Goal: Task Accomplishment & Management: Use online tool/utility

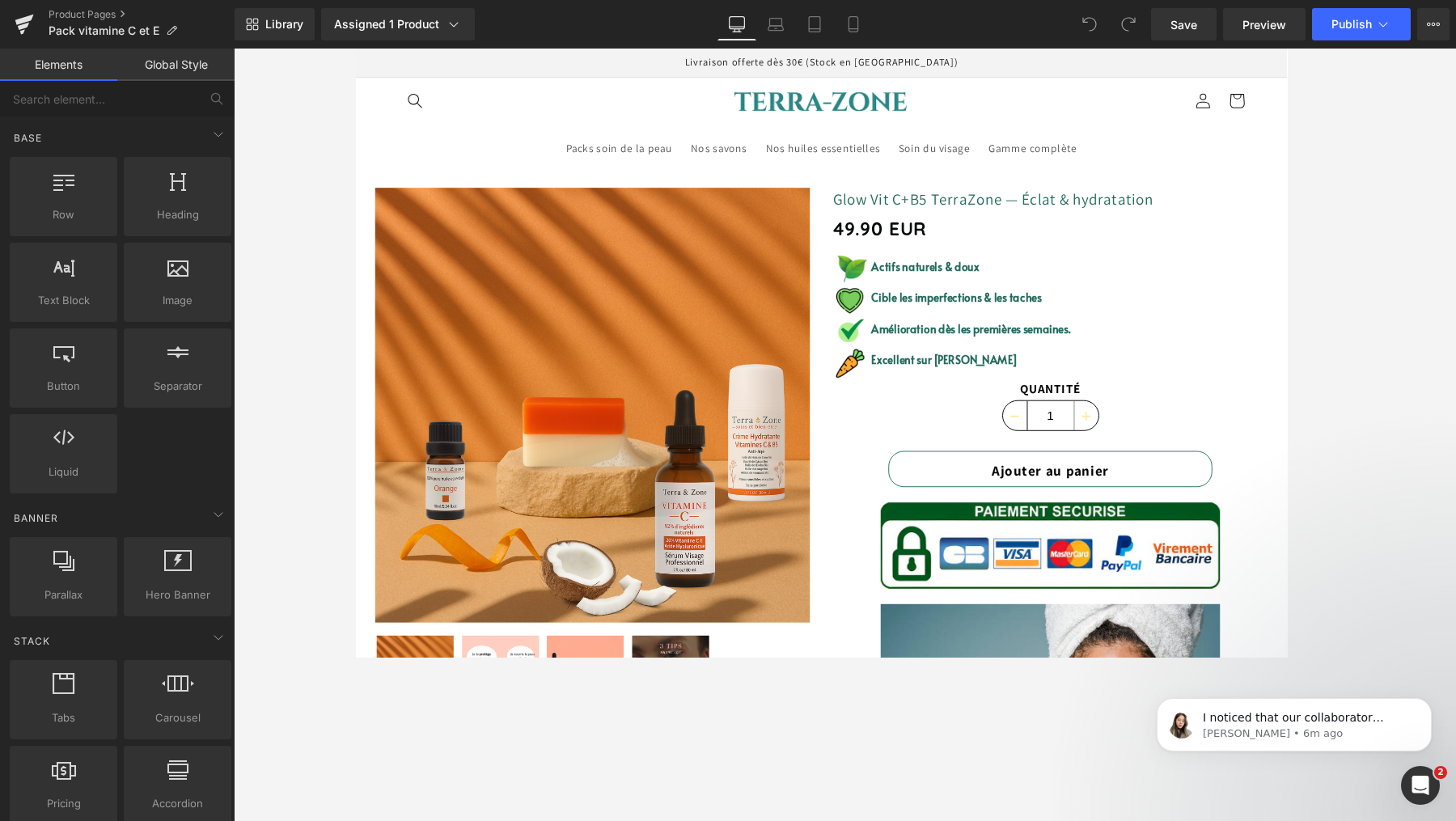
click at [499, 87] on header "Packs soin de la peau Nos savons Nos huiles essentielles Soin du visage Gamme c…" at bounding box center [844, 124] width 971 height 92
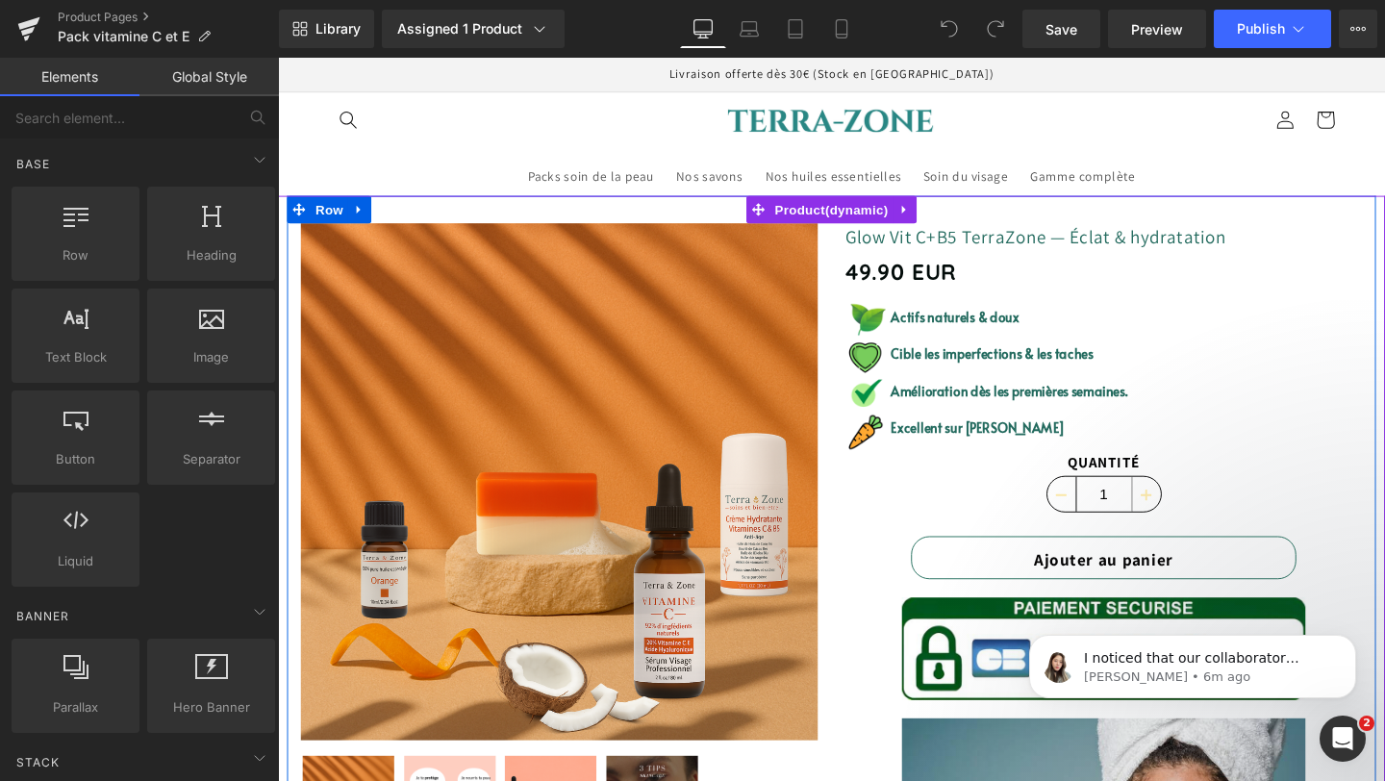
scroll to position [18, 0]
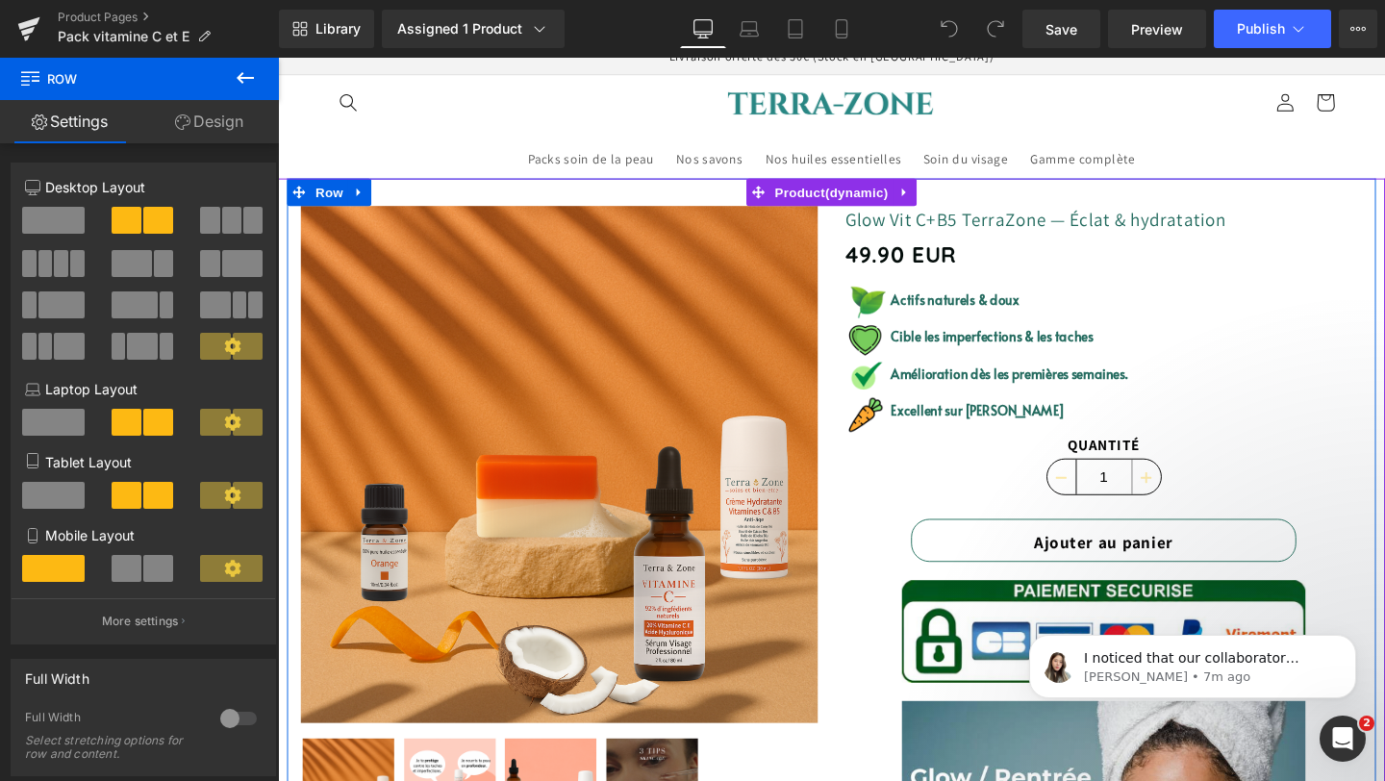
scroll to position [17, 0]
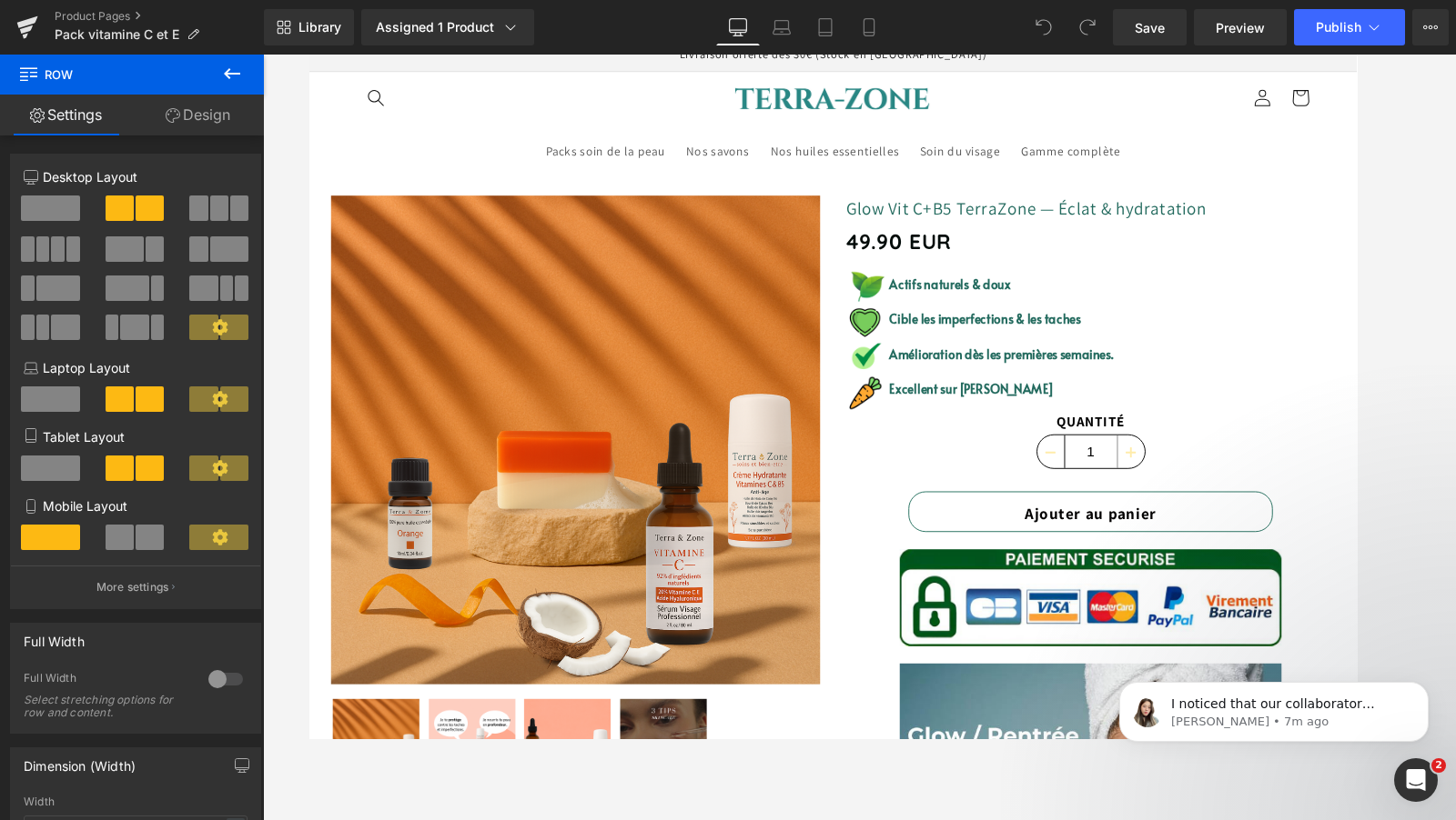
click at [1309, 138] on div at bounding box center [859, 438] width 1193 height 766
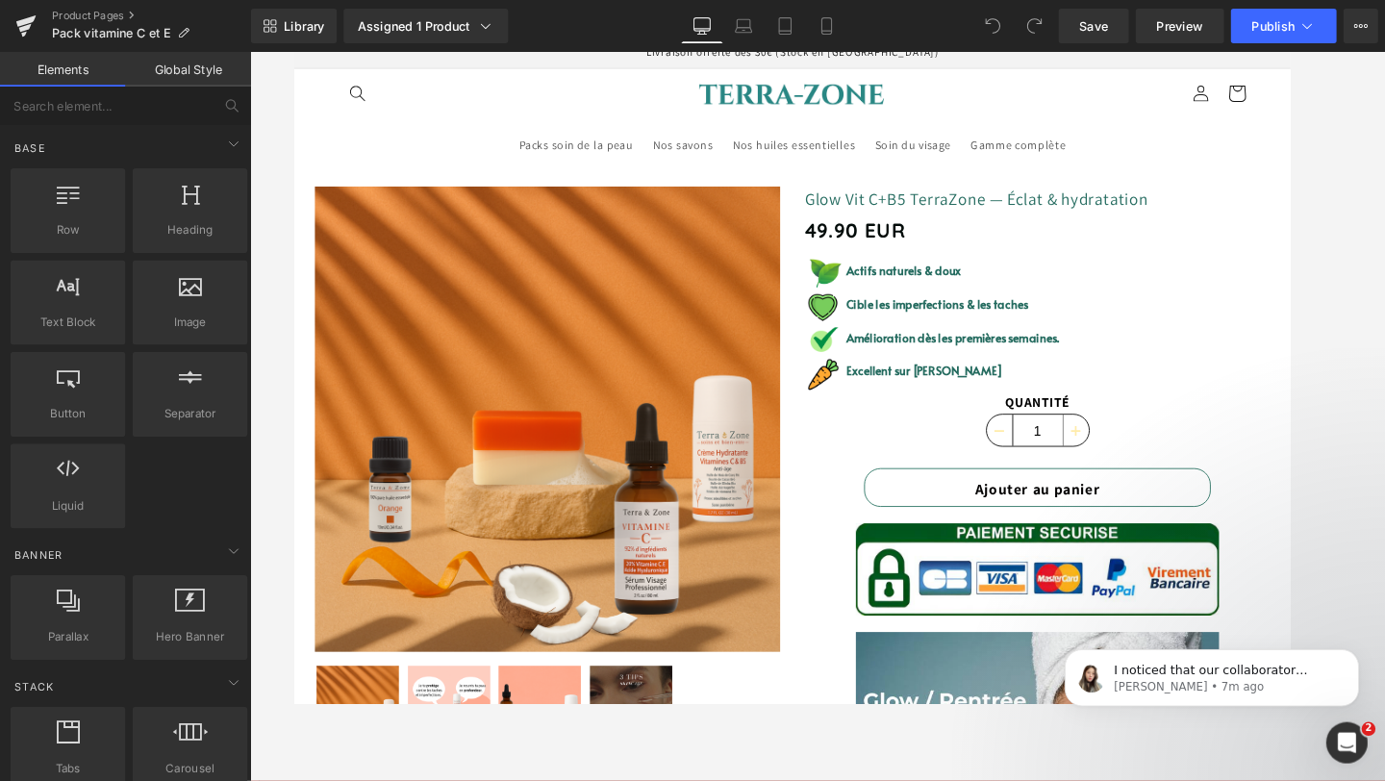
scroll to position [18, 0]
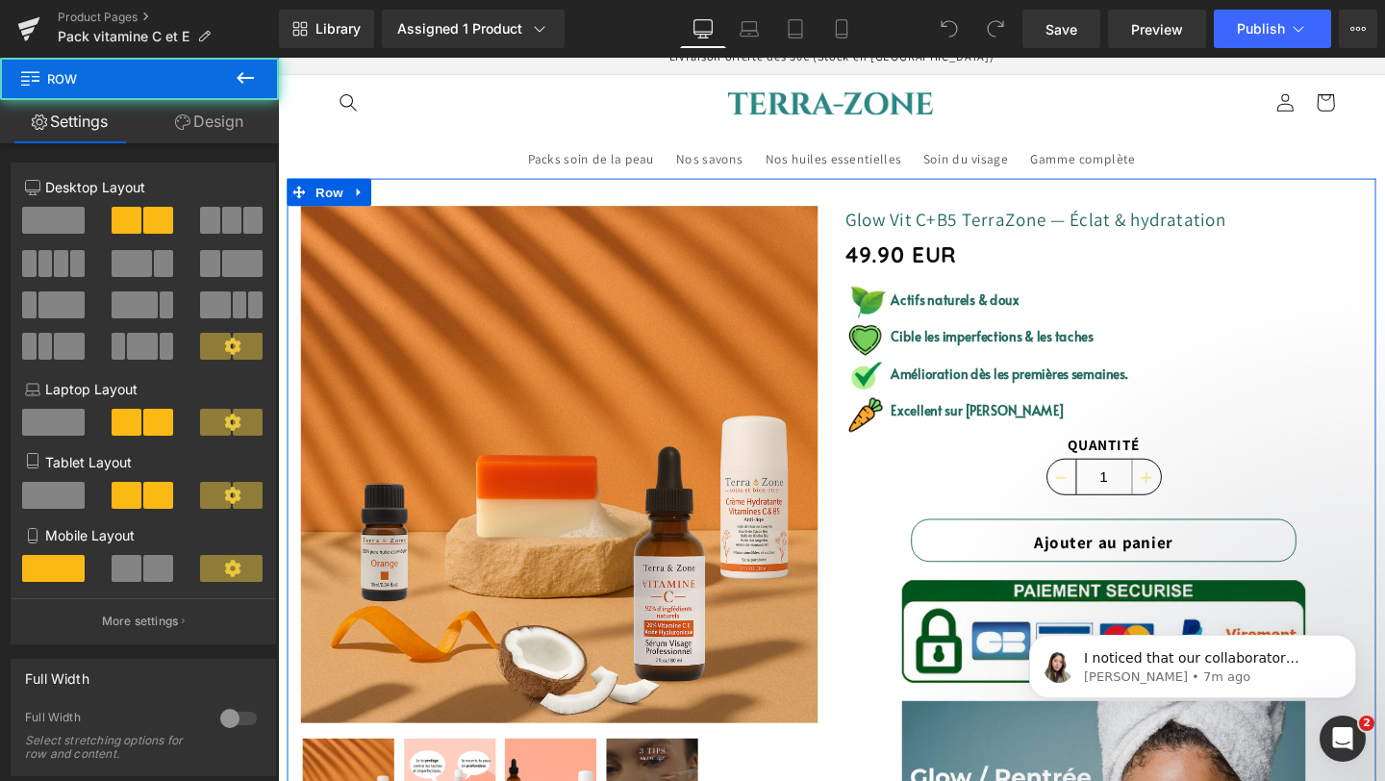
click at [225, 113] on link "Design" at bounding box center [208, 121] width 139 height 43
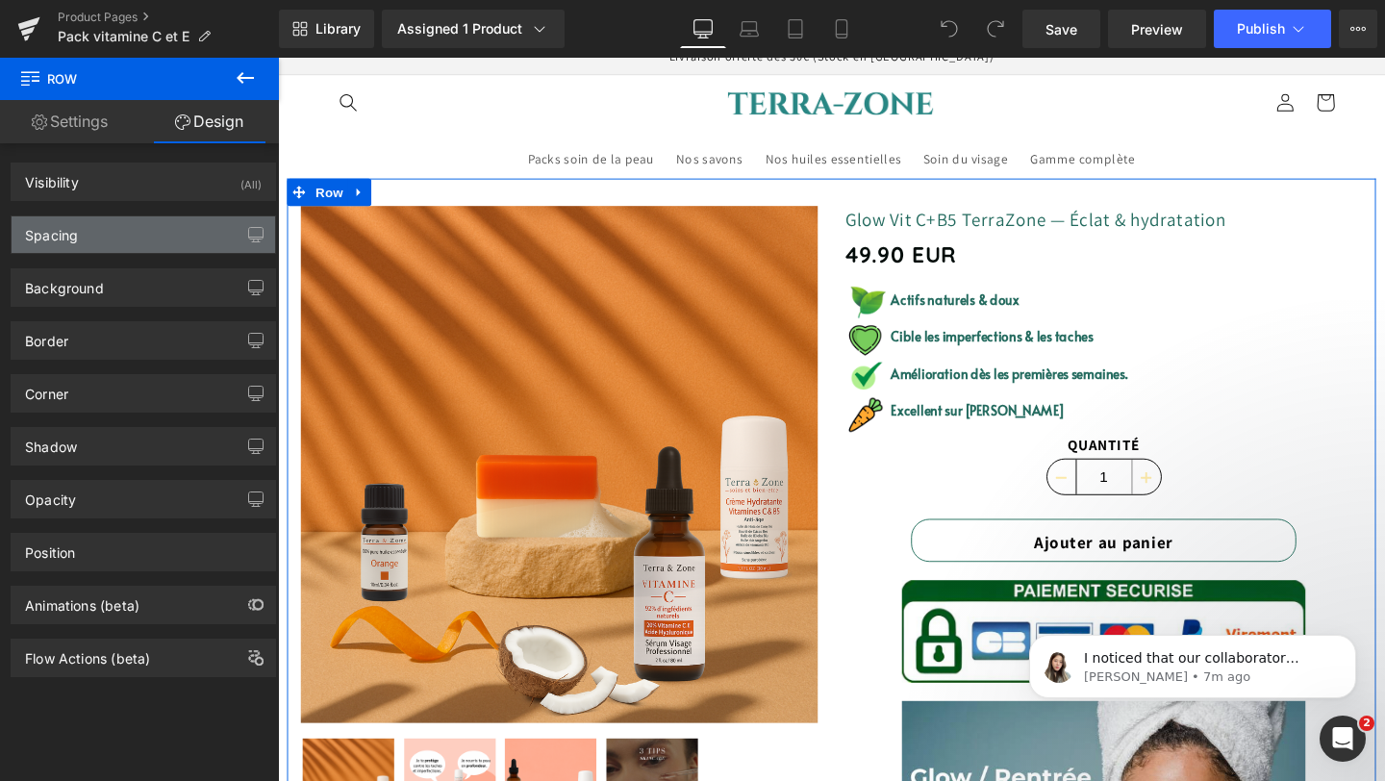
click at [192, 240] on div "Spacing" at bounding box center [143, 234] width 263 height 37
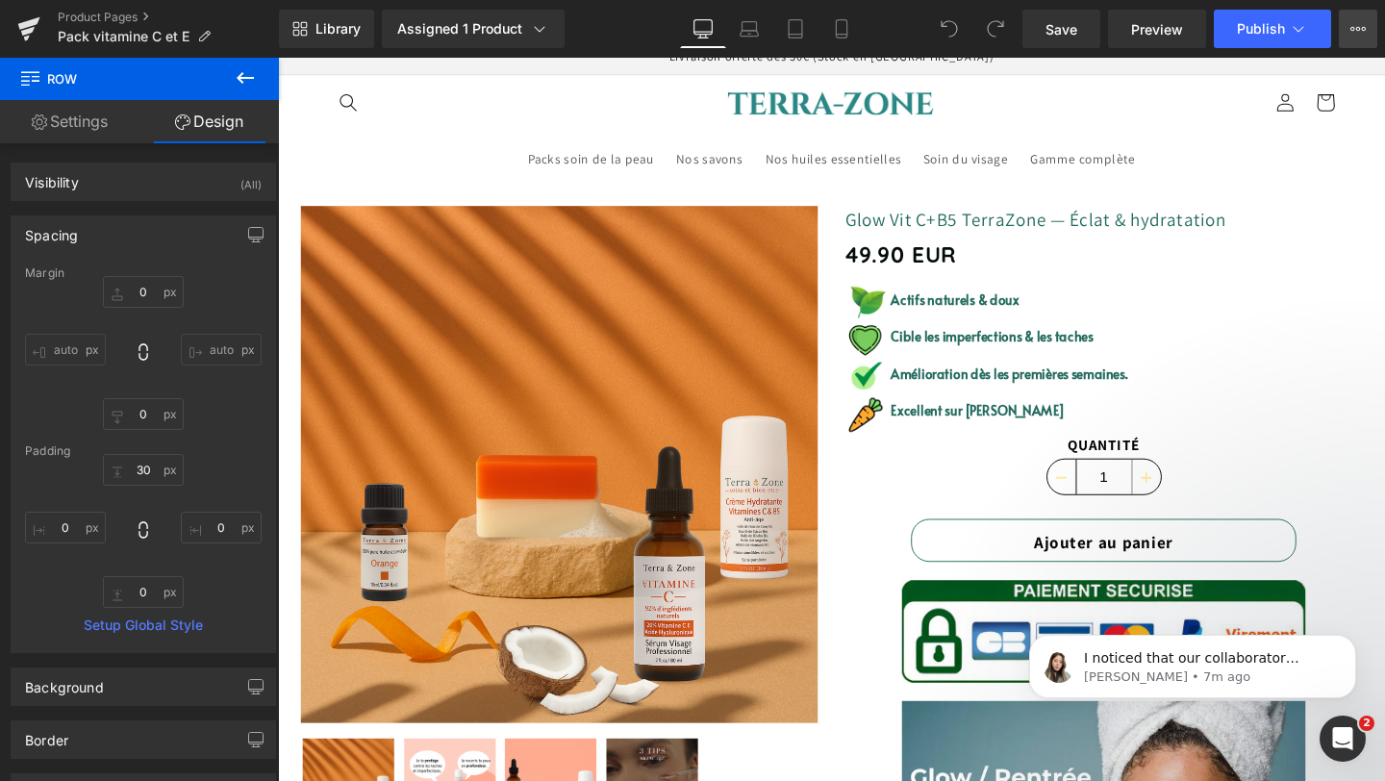
click at [1361, 39] on button "View Live Page View with current Template Save Template to Library Schedule Pub…" at bounding box center [1358, 29] width 38 height 38
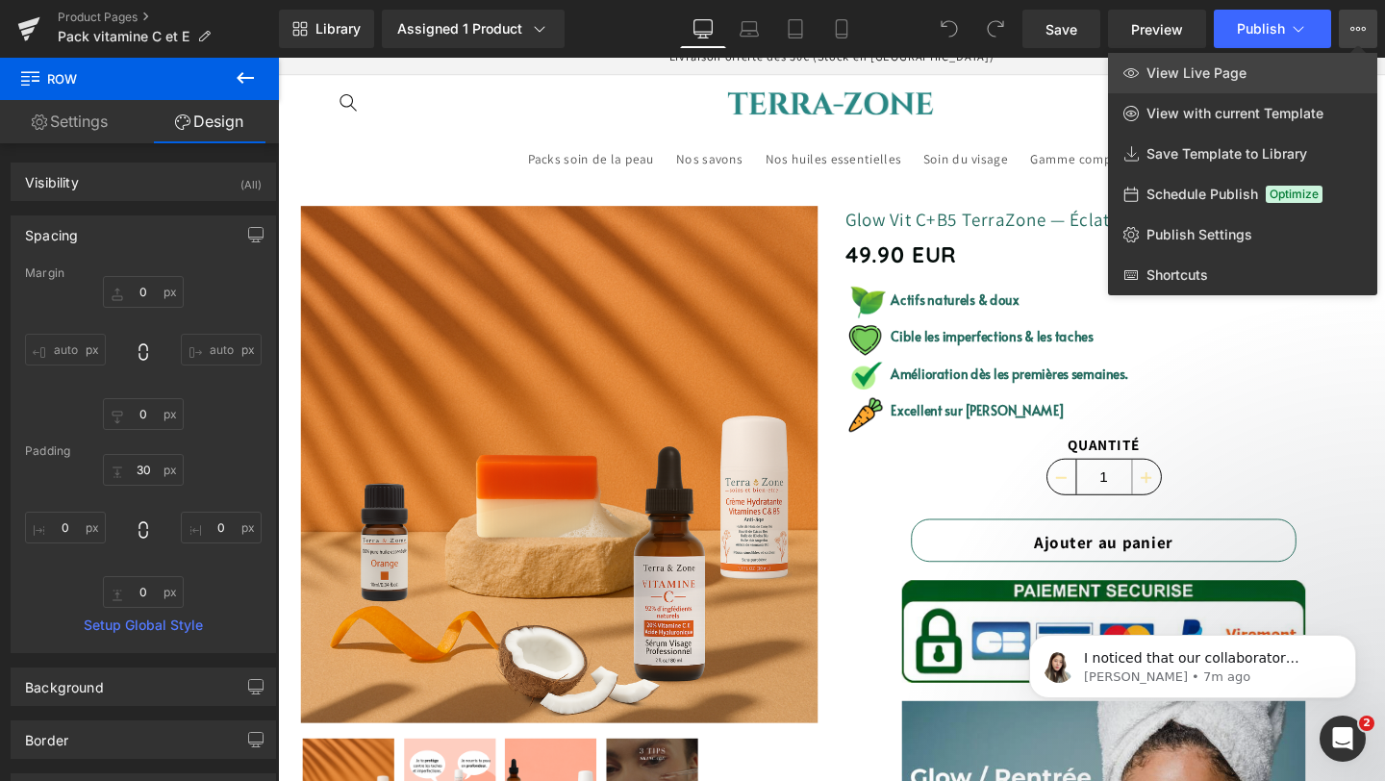
click at [1250, 67] on link "View Live Page" at bounding box center [1242, 73] width 269 height 40
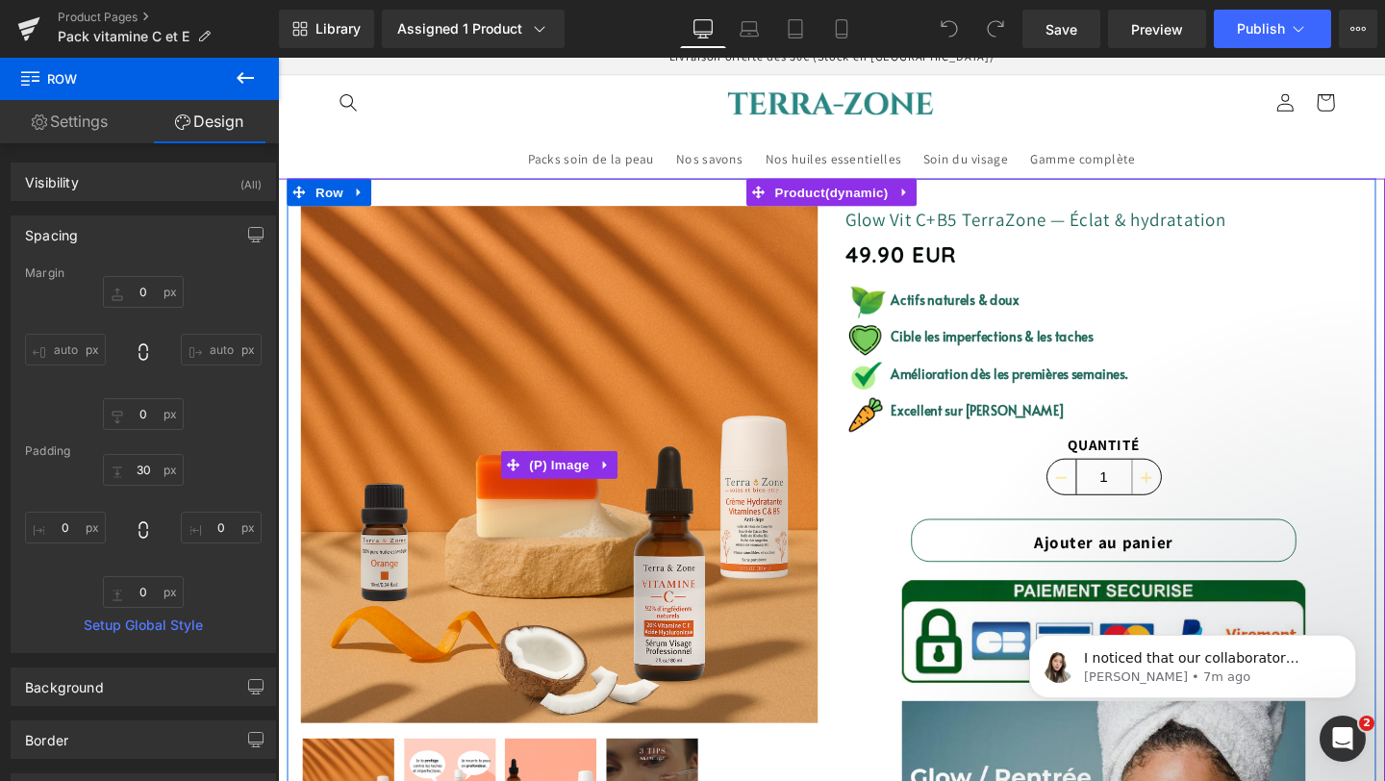
click at [601, 328] on img at bounding box center [573, 484] width 543 height 543
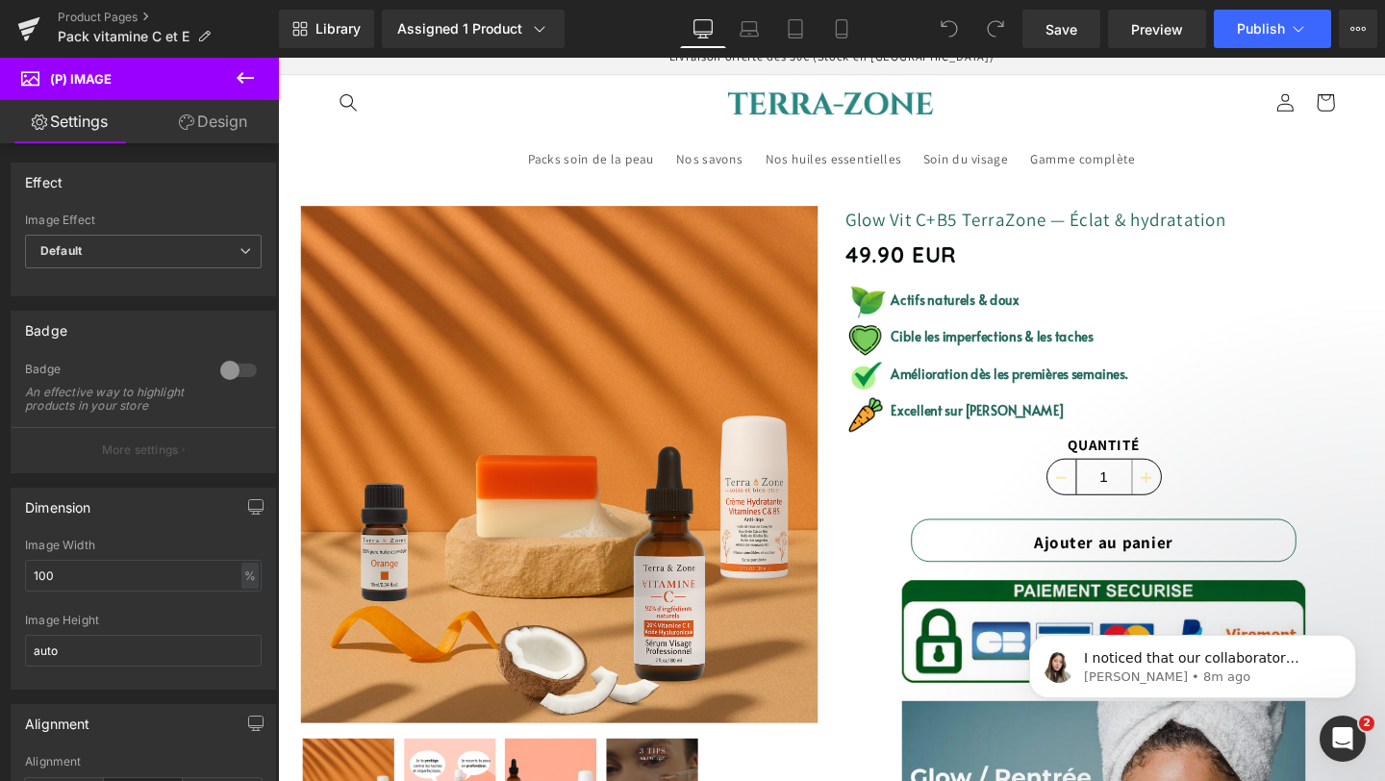
click at [194, 115] on link "Design" at bounding box center [212, 121] width 139 height 43
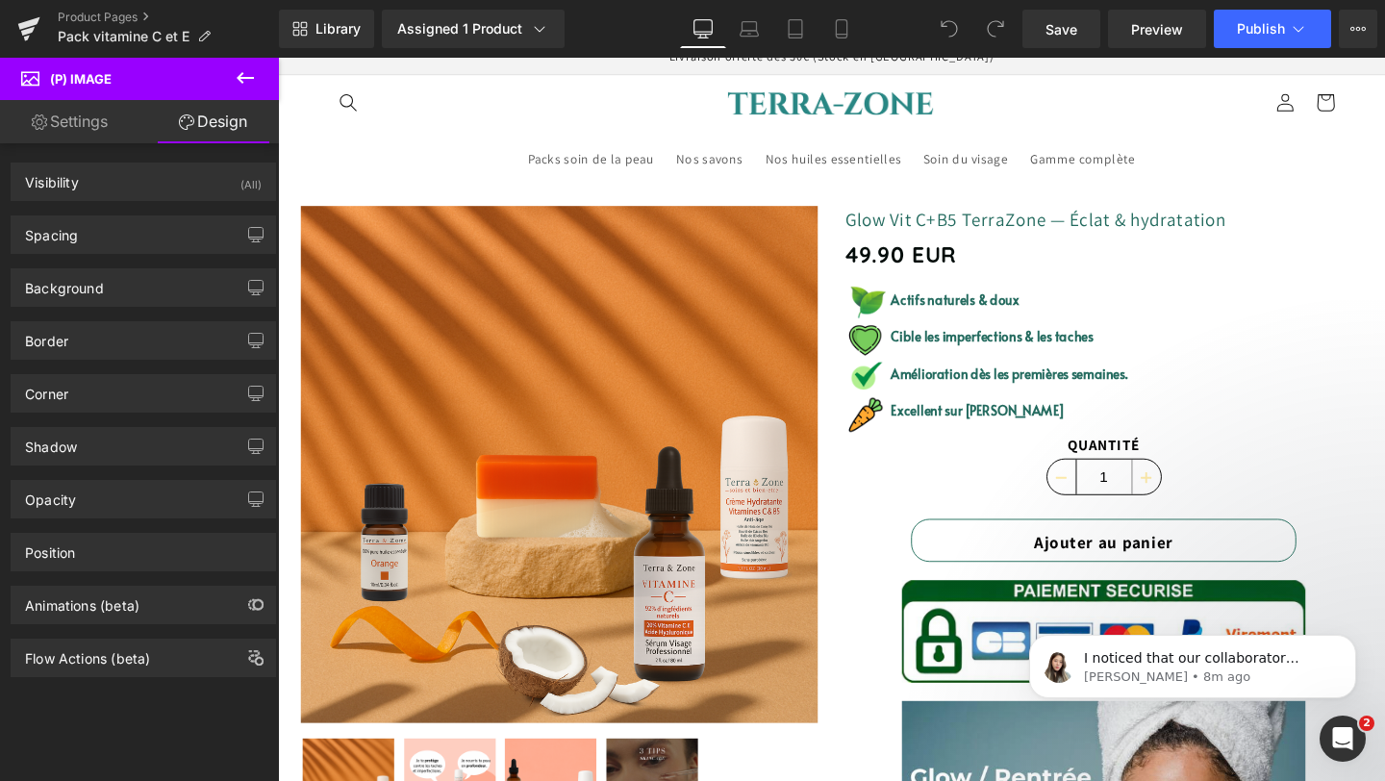
click at [110, 213] on div "Spacing [GEOGRAPHIC_DATA] 0px 0 0px 0 0px 0 0px 0 [GEOGRAPHIC_DATA] 0px 0 0px 0…" at bounding box center [144, 227] width 288 height 53
click at [106, 245] on div "Spacing" at bounding box center [143, 234] width 263 height 37
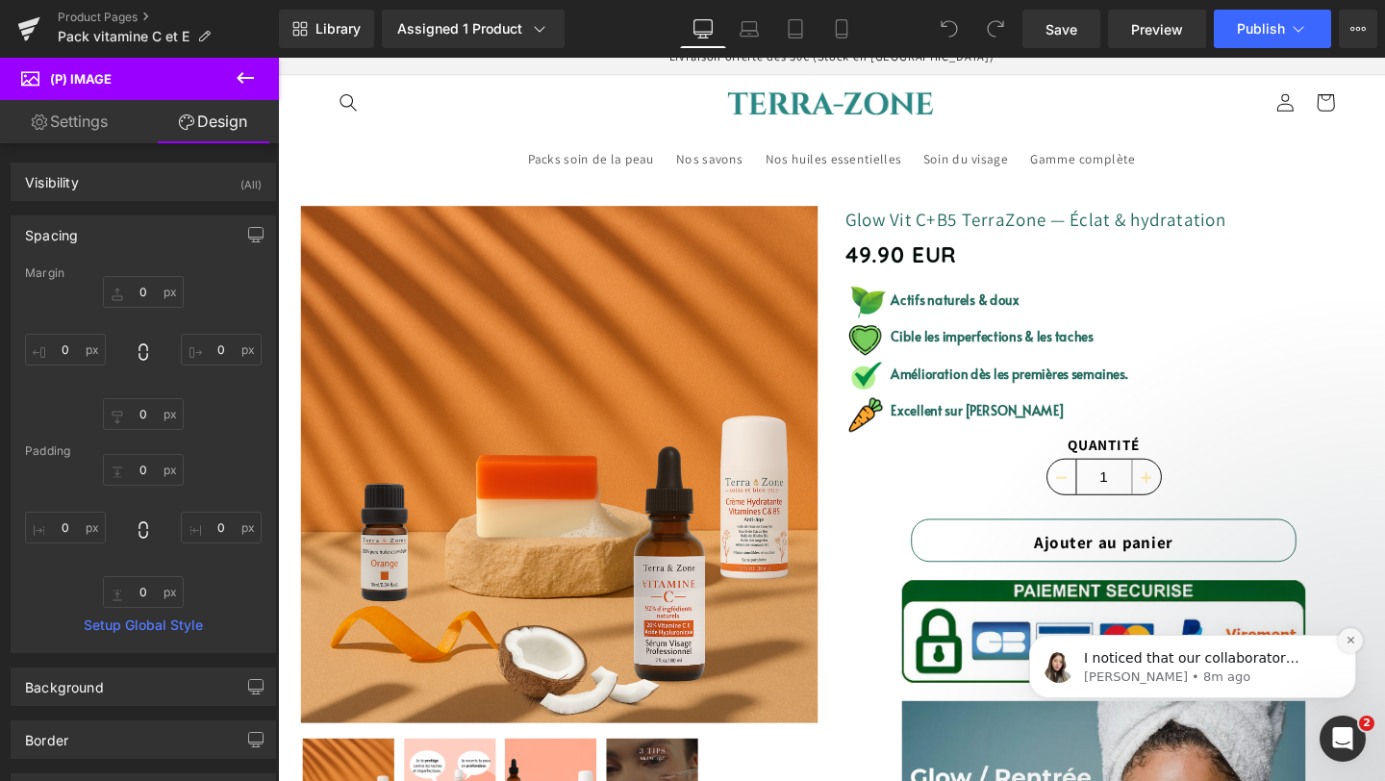
click at [1351, 640] on icon "Dismiss notification" at bounding box center [1349, 640] width 7 height 7
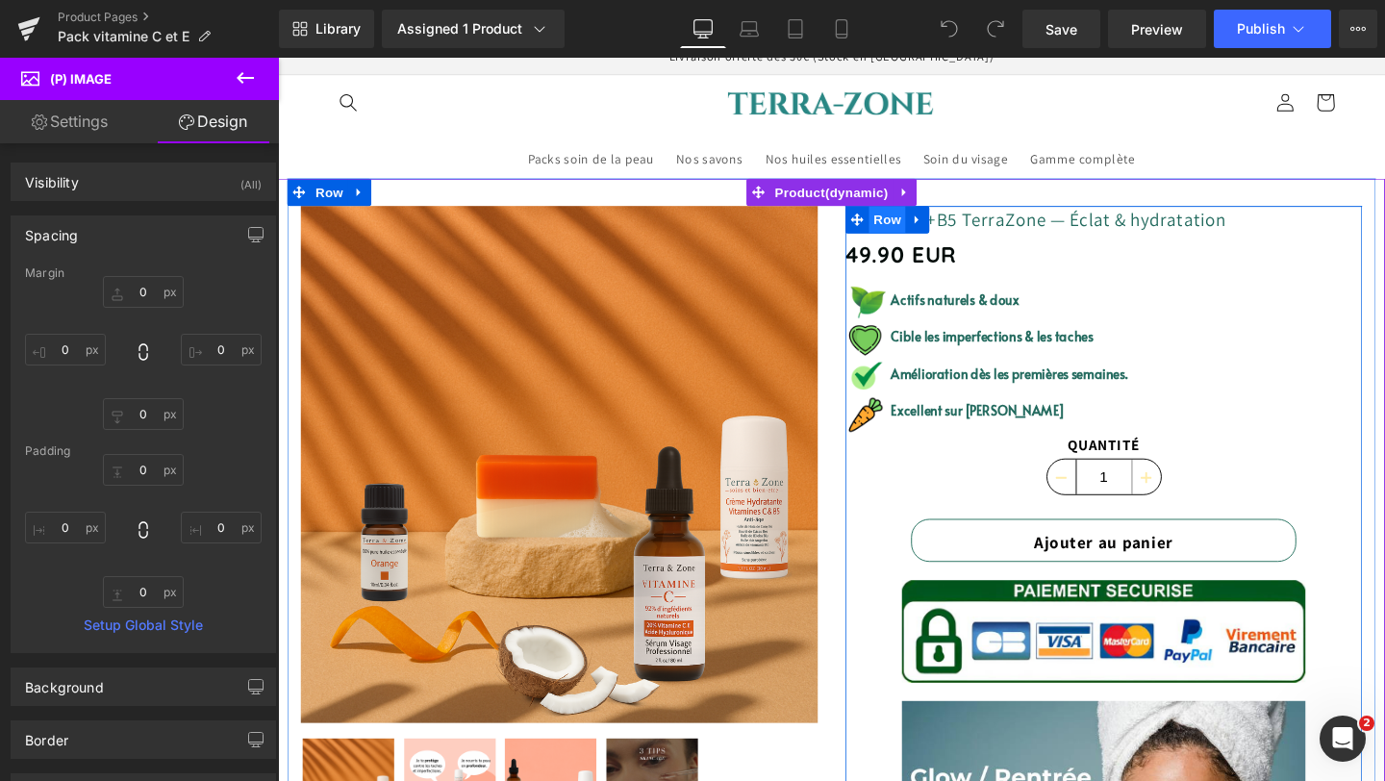
click at [906, 224] on span "Row" at bounding box center [918, 227] width 38 height 29
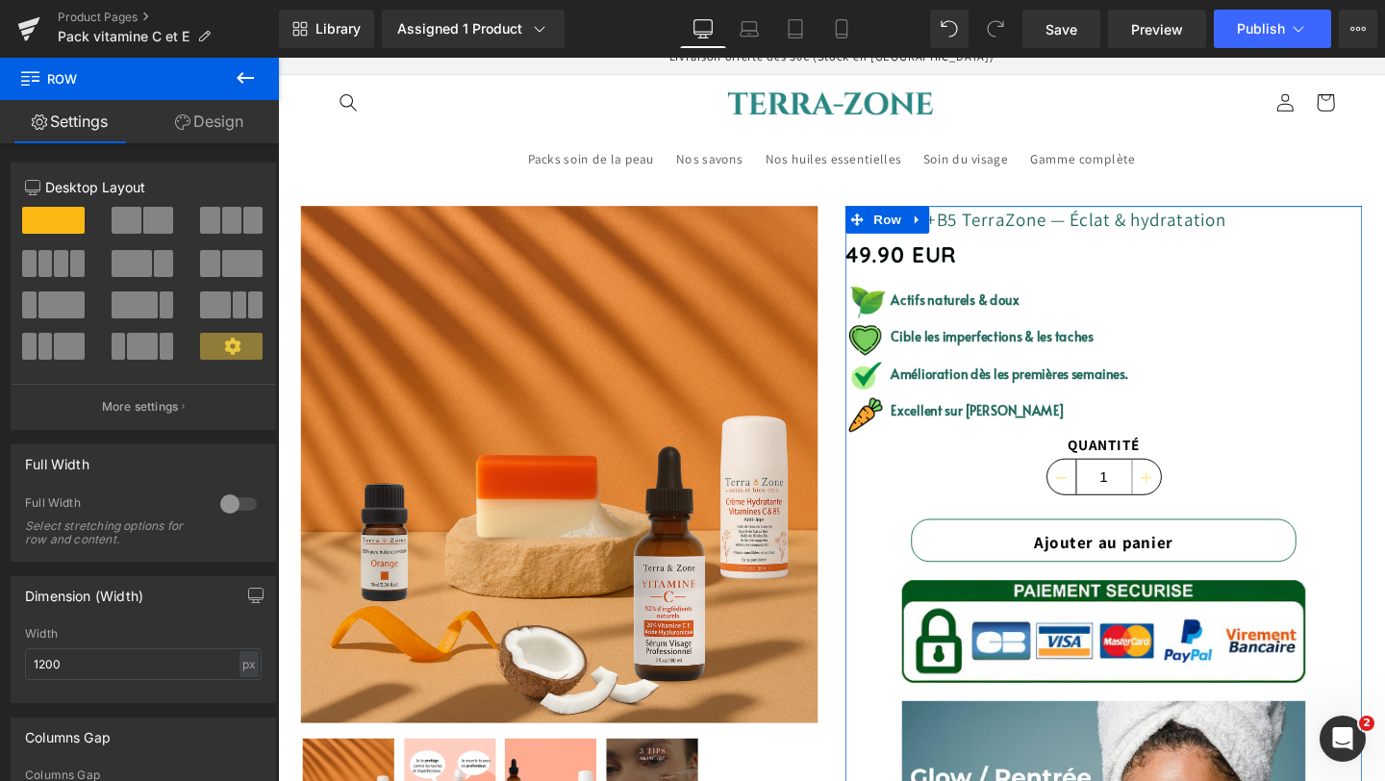
click at [175, 115] on icon at bounding box center [182, 121] width 15 height 15
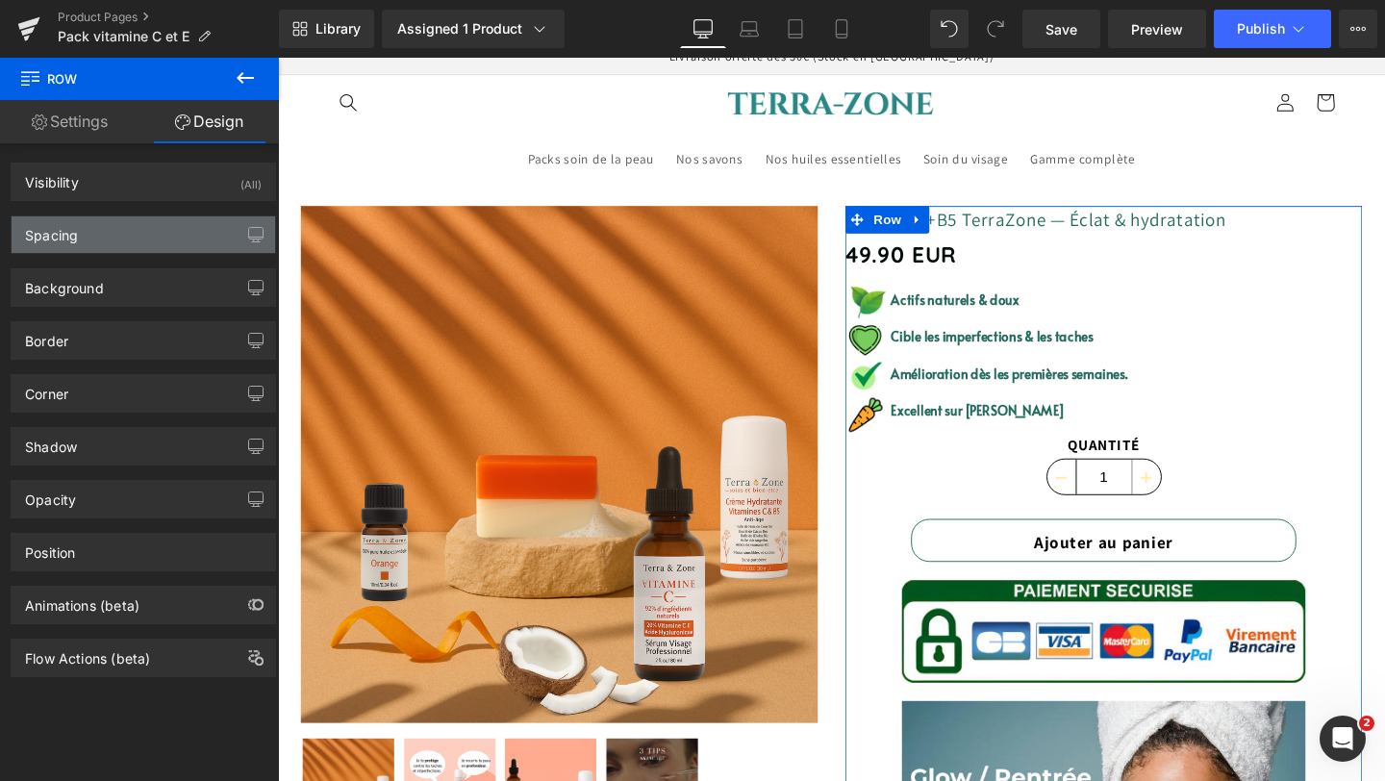
click at [138, 231] on div "Spacing" at bounding box center [143, 234] width 263 height 37
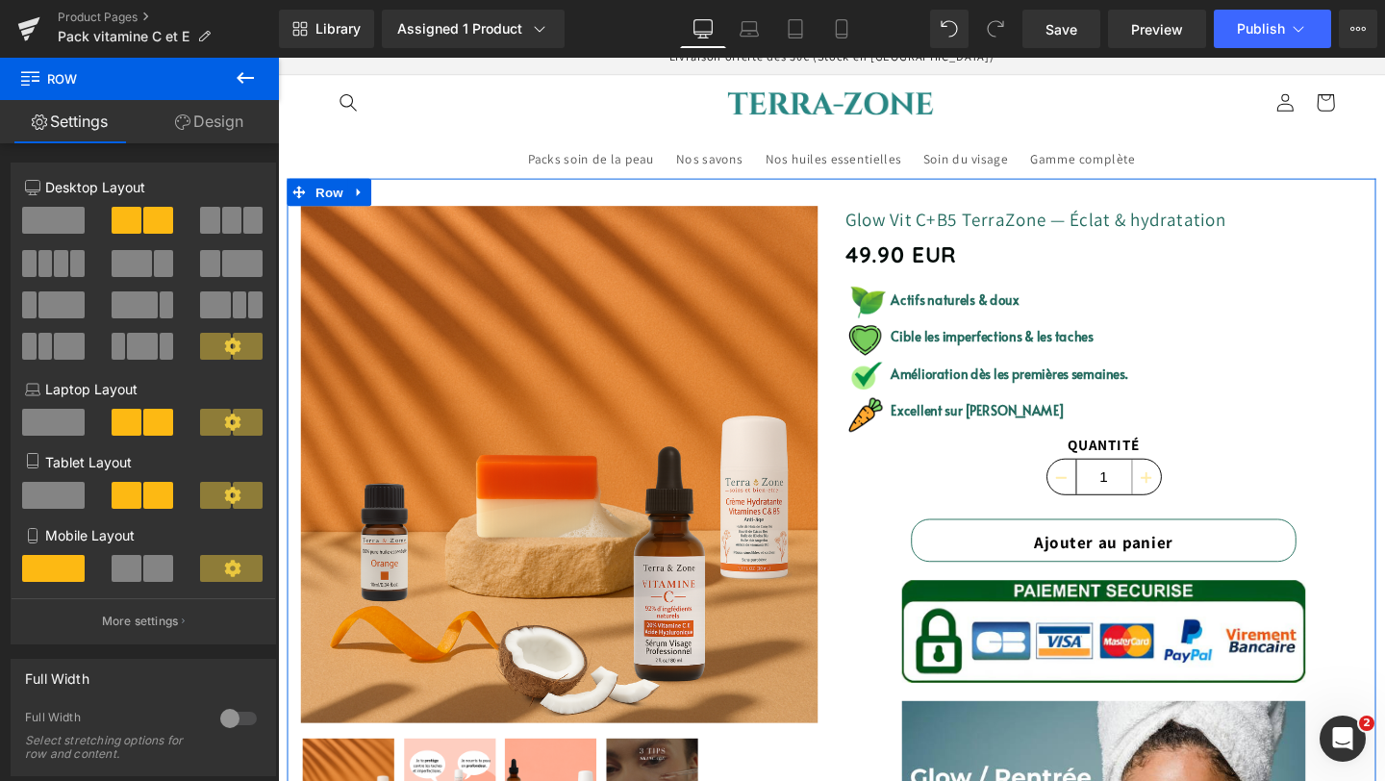
click at [199, 127] on link "Design" at bounding box center [208, 121] width 139 height 43
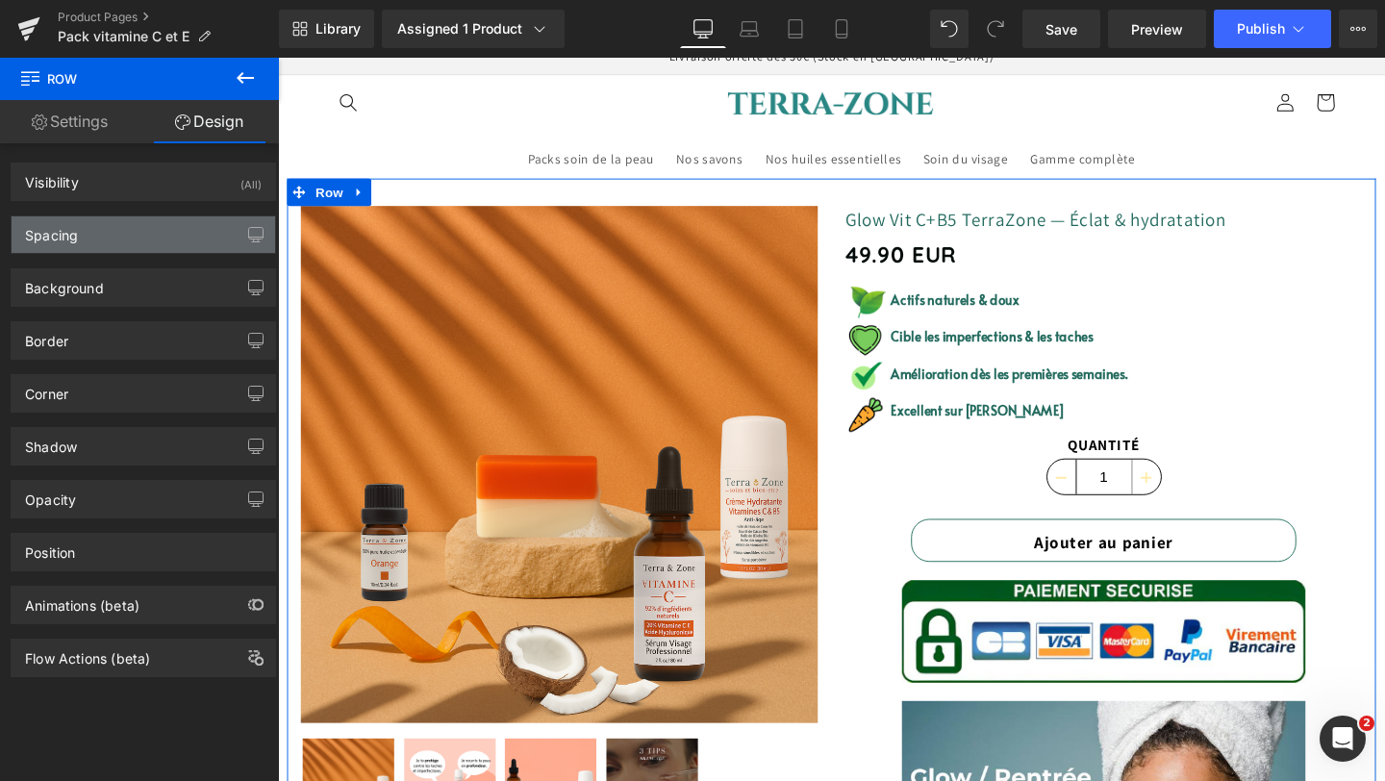
click at [158, 239] on div "Spacing" at bounding box center [143, 234] width 263 height 37
